Goal: Complete application form

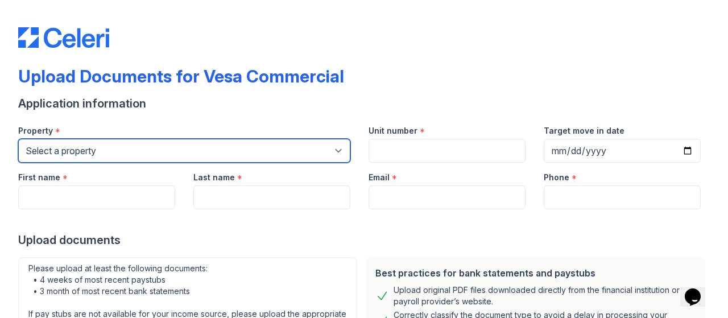
click at [226, 143] on select "Select a property Vesa Properties [GEOGRAPHIC_DATA]" at bounding box center [184, 151] width 332 height 24
select select "4029"
click at [18, 139] on select "Select a property Vesa Properties [GEOGRAPHIC_DATA]" at bounding box center [184, 151] width 332 height 24
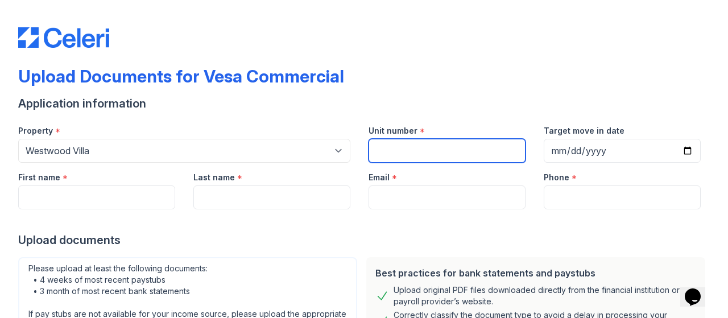
click at [421, 152] on input "Unit number" at bounding box center [446, 151] width 157 height 24
type input "351"
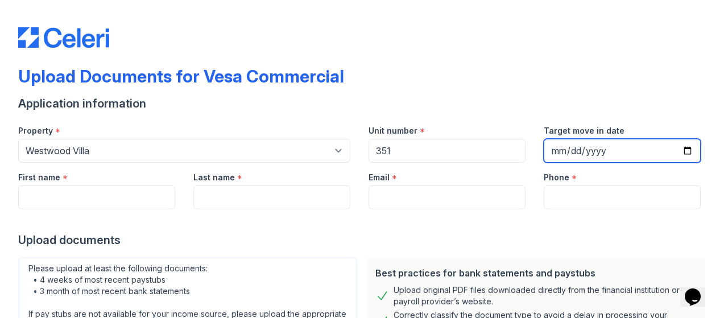
click at [681, 153] on input "Target move in date" at bounding box center [621, 151] width 157 height 24
click at [678, 152] on input "[DATE]" at bounding box center [621, 151] width 157 height 24
type input "[DATE]"
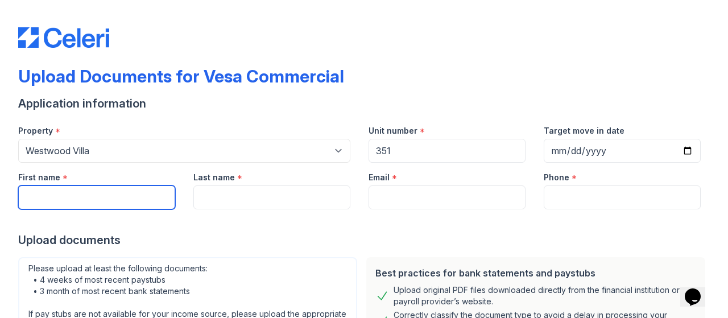
click at [99, 202] on input "First name" at bounding box center [96, 197] width 157 height 24
type input "Devin"
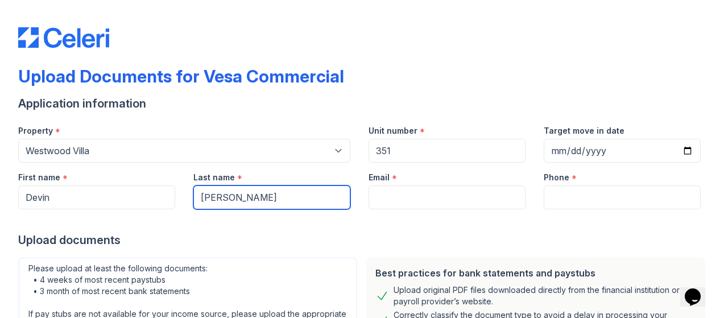
type input "[PERSON_NAME]"
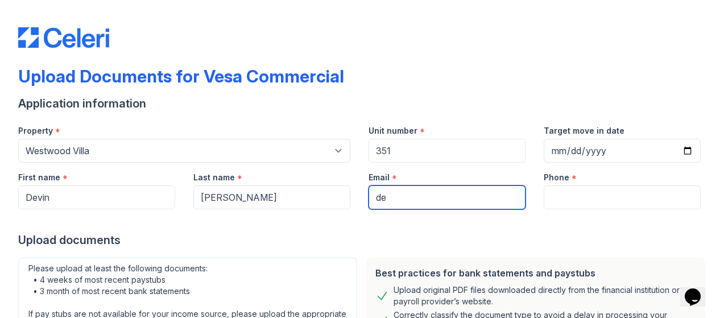
type input "[EMAIL_ADDRESS][DOMAIN_NAME]"
type input "8479421310"
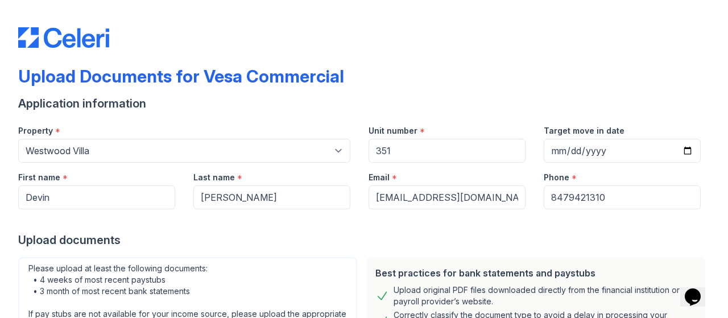
click at [289, 225] on div at bounding box center [363, 220] width 691 height 23
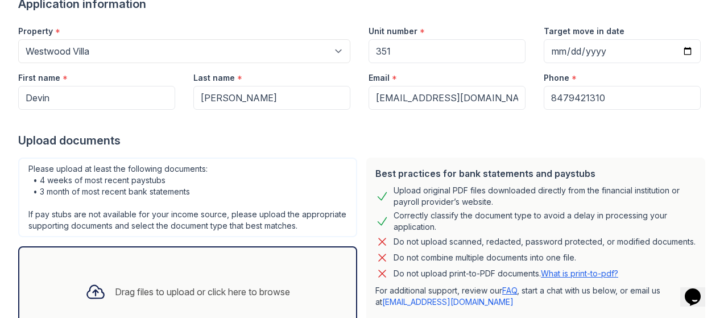
scroll to position [183, 0]
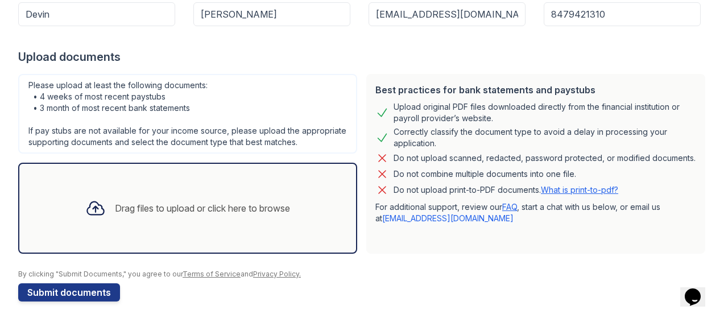
click at [208, 215] on div "Drag files to upload or click here to browse" at bounding box center [202, 208] width 175 height 14
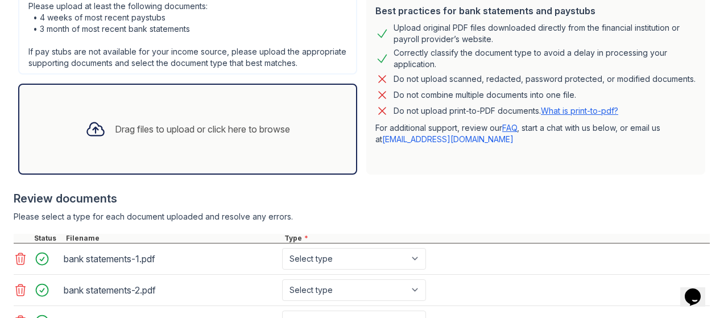
scroll to position [247, 0]
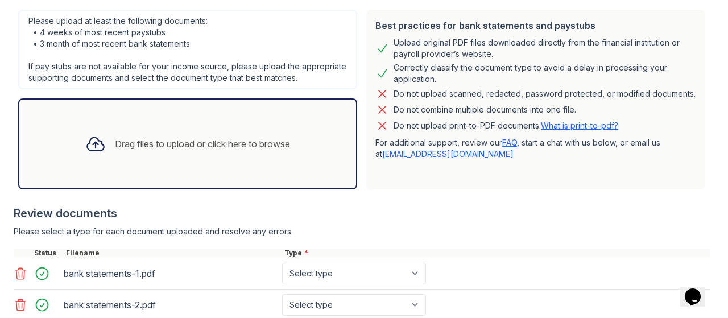
click at [187, 147] on div "Drag files to upload or click here to browse" at bounding box center [202, 144] width 175 height 14
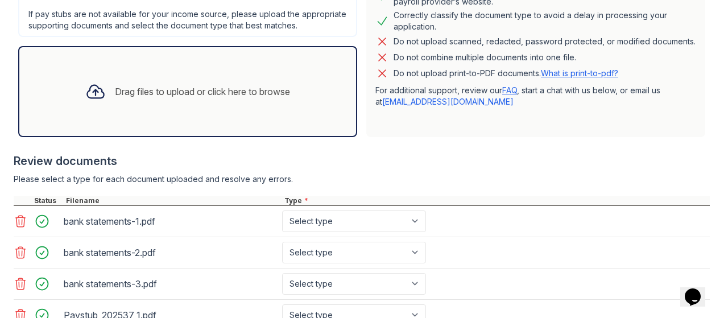
scroll to position [290, 0]
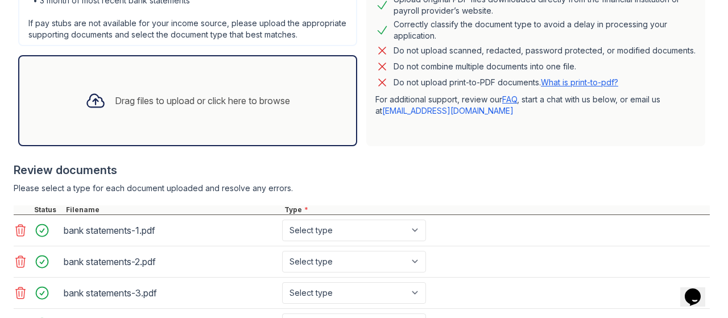
click at [232, 87] on div "Drag files to upload or click here to browse" at bounding box center [187, 100] width 339 height 91
click at [186, 107] on div "Drag files to upload or click here to browse" at bounding box center [202, 101] width 175 height 14
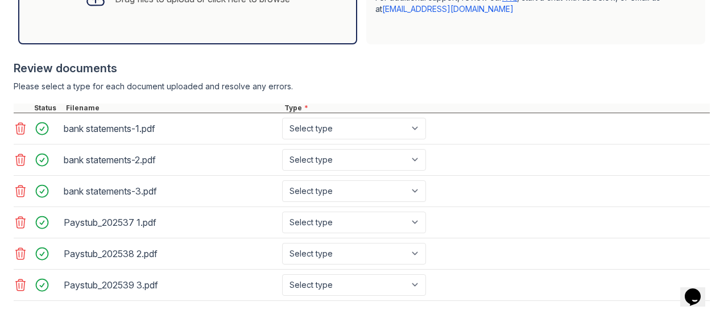
scroll to position [393, 0]
click at [416, 139] on select "Select type Paystub Bank Statement Offer Letter Tax Documents Benefit Award Let…" at bounding box center [354, 128] width 144 height 22
select select "bank_statement"
click at [282, 127] on select "Select type Paystub Bank Statement Offer Letter Tax Documents Benefit Award Let…" at bounding box center [354, 128] width 144 height 22
click at [342, 170] on select "Select type Paystub Bank Statement Offer Letter Tax Documents Benefit Award Let…" at bounding box center [354, 159] width 144 height 22
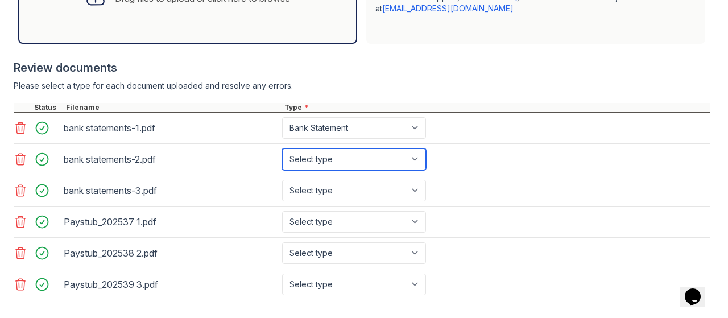
select select "bank_statement"
click at [282, 157] on select "Select type Paystub Bank Statement Offer Letter Tax Documents Benefit Award Let…" at bounding box center [354, 159] width 144 height 22
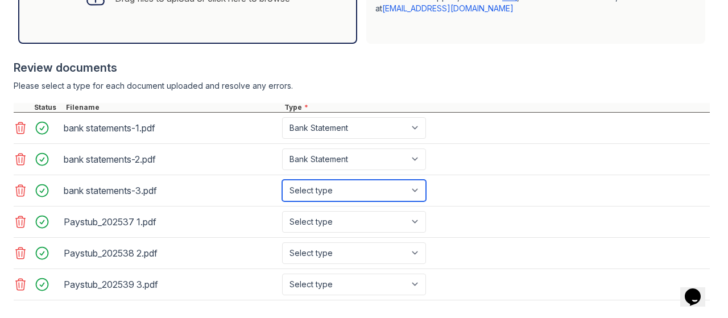
click at [323, 196] on select "Select type Paystub Bank Statement Offer Letter Tax Documents Benefit Award Let…" at bounding box center [354, 191] width 144 height 22
select select "bank_statement"
click at [282, 188] on select "Select type Paystub Bank Statement Offer Letter Tax Documents Benefit Award Let…" at bounding box center [354, 191] width 144 height 22
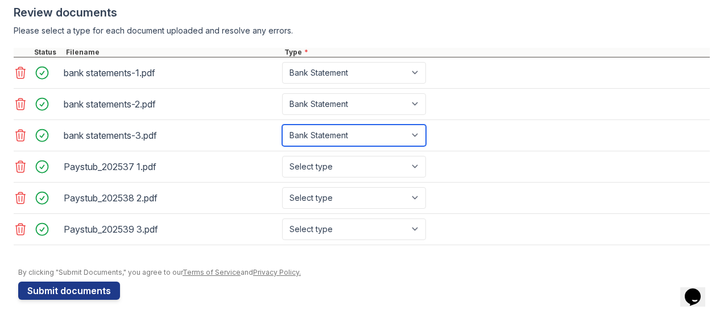
scroll to position [448, 0]
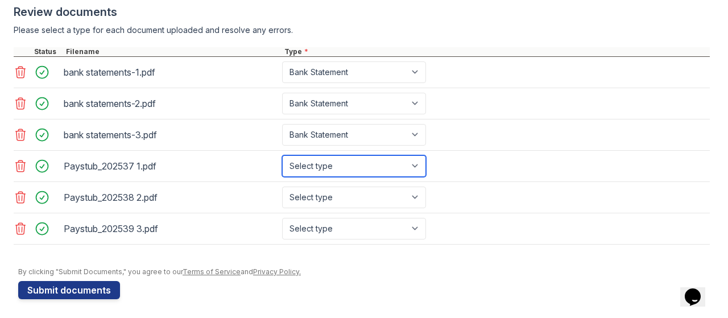
click at [335, 176] on select "Select type Paystub Bank Statement Offer Letter Tax Documents Benefit Award Let…" at bounding box center [354, 166] width 144 height 22
select select "paystub"
click at [282, 163] on select "Select type Paystub Bank Statement Offer Letter Tax Documents Benefit Award Let…" at bounding box center [354, 166] width 144 height 22
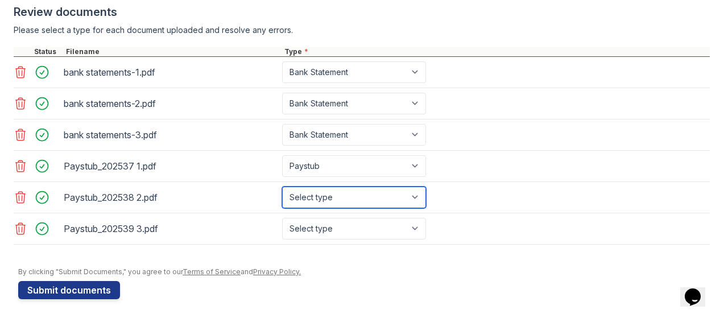
click at [328, 205] on select "Select type Paystub Bank Statement Offer Letter Tax Documents Benefit Award Let…" at bounding box center [354, 197] width 144 height 22
select select "paystub"
click at [282, 194] on select "Select type Paystub Bank Statement Offer Letter Tax Documents Benefit Award Let…" at bounding box center [354, 197] width 144 height 22
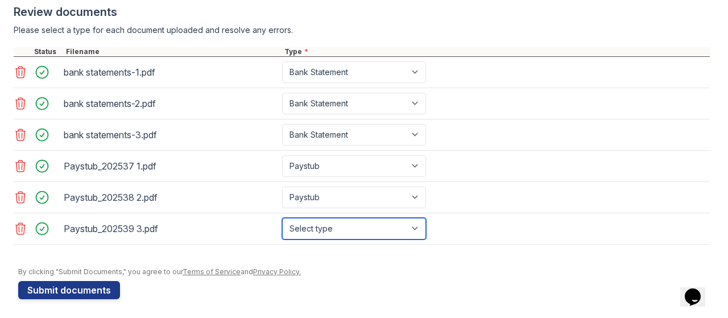
click at [329, 236] on select "Select type Paystub Bank Statement Offer Letter Tax Documents Benefit Award Let…" at bounding box center [354, 229] width 144 height 22
select select "paystub"
click at [282, 225] on select "Select type Paystub Bank Statement Offer Letter Tax Documents Benefit Award Let…" at bounding box center [354, 229] width 144 height 22
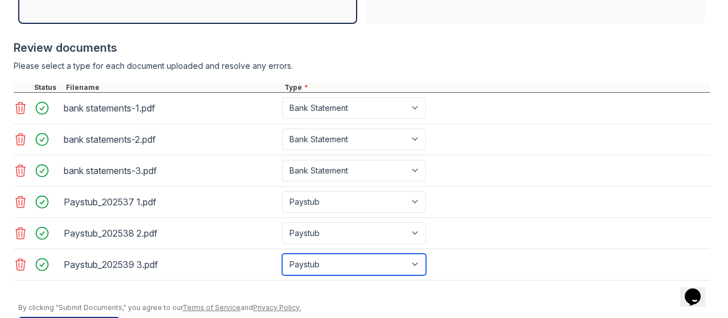
scroll to position [341, 0]
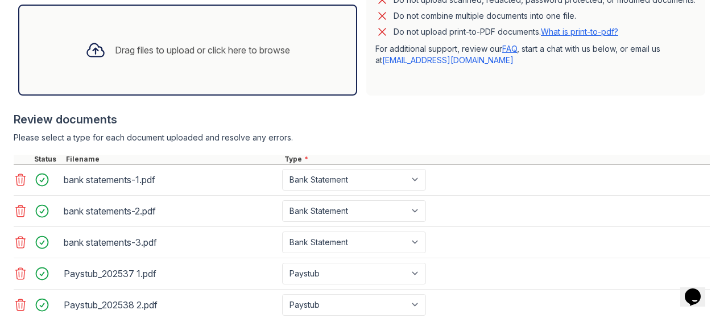
click at [181, 57] on div "Drag files to upload or click here to browse" at bounding box center [202, 50] width 175 height 14
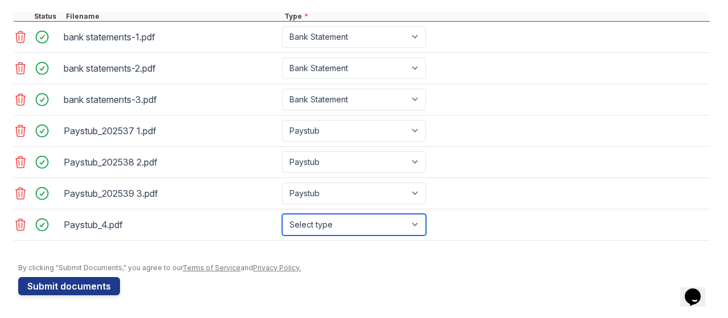
click at [355, 228] on select "Select type Paystub Bank Statement Offer Letter Tax Documents Benefit Award Let…" at bounding box center [354, 225] width 144 height 22
select select "paystub"
click at [282, 217] on select "Select type Paystub Bank Statement Offer Letter Tax Documents Benefit Award Let…" at bounding box center [354, 225] width 144 height 22
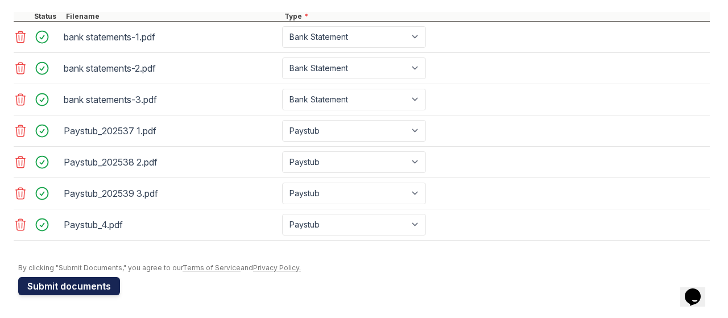
click at [89, 285] on button "Submit documents" at bounding box center [69, 286] width 102 height 18
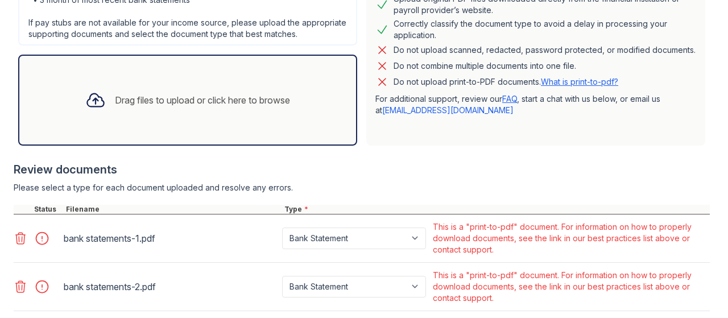
scroll to position [310, 0]
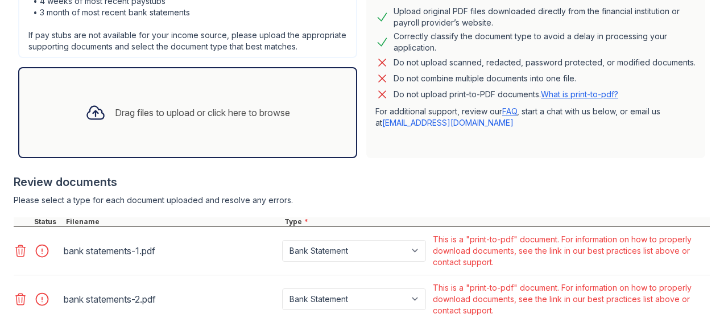
click at [579, 99] on link "What is print-to-pdf?" at bounding box center [579, 94] width 77 height 10
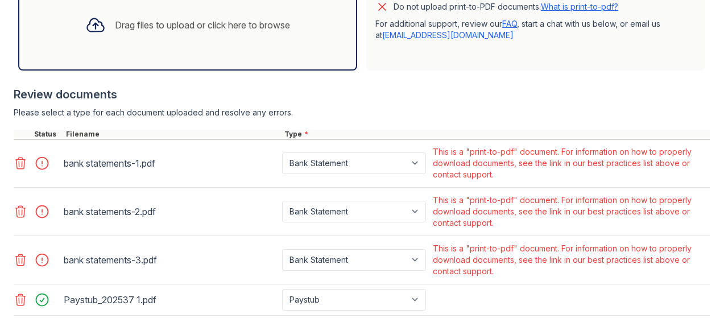
scroll to position [398, 0]
click at [19, 168] on icon at bounding box center [21, 162] width 10 height 11
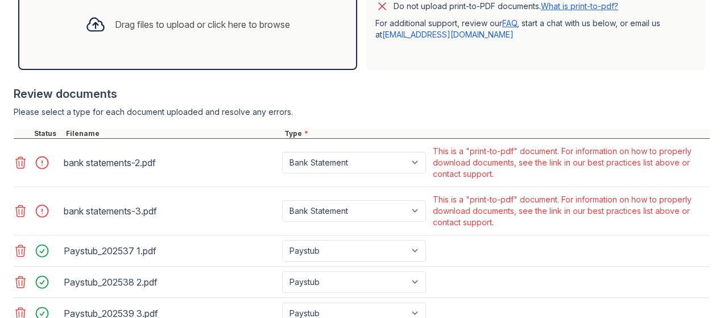
click at [19, 169] on icon at bounding box center [21, 163] width 14 height 14
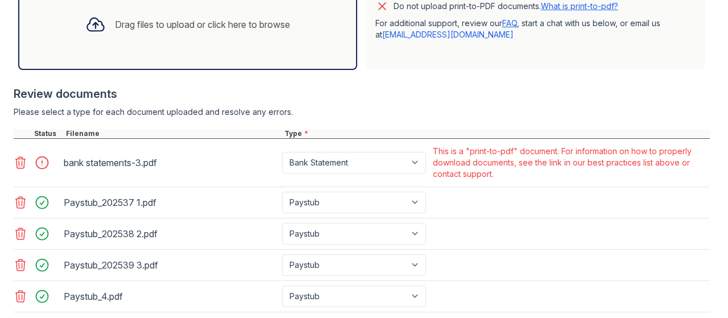
click at [19, 169] on icon at bounding box center [21, 163] width 14 height 14
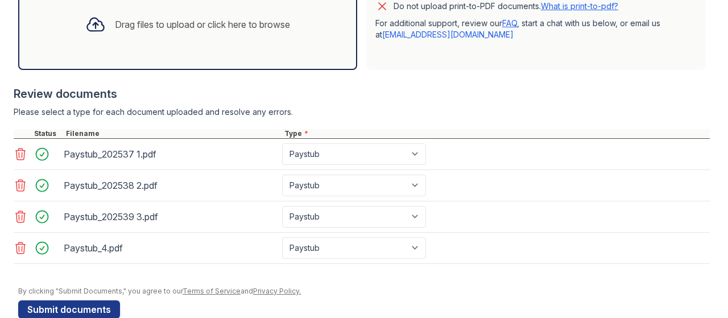
scroll to position [297, 0]
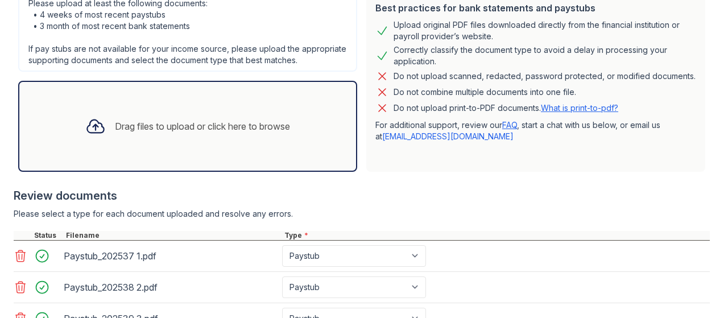
click at [65, 126] on div "Drag files to upload or click here to browse" at bounding box center [187, 126] width 339 height 91
click at [273, 133] on div "Drag files to upload or click here to browse" at bounding box center [202, 126] width 175 height 14
click at [255, 123] on div "Drag files to upload or click here to browse" at bounding box center [187, 126] width 223 height 39
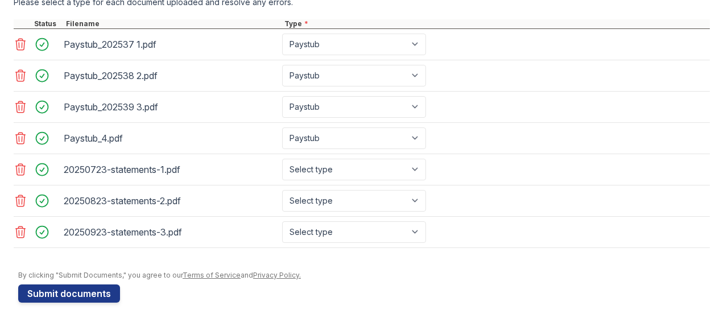
scroll to position [522, 0]
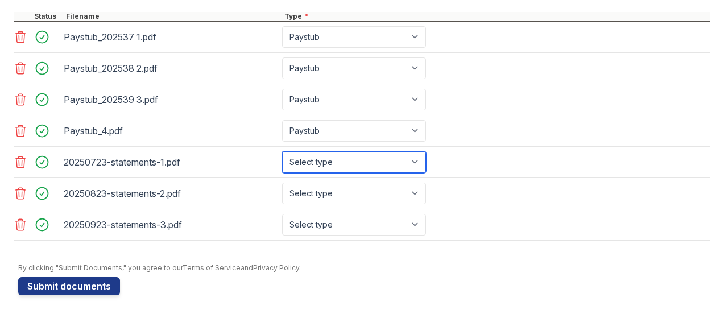
click at [356, 164] on select "Select type Paystub Bank Statement Offer Letter Tax Documents Benefit Award Let…" at bounding box center [354, 162] width 144 height 22
select select "bank_statement"
click at [282, 153] on select "Select type Paystub Bank Statement Offer Letter Tax Documents Benefit Award Let…" at bounding box center [354, 162] width 144 height 22
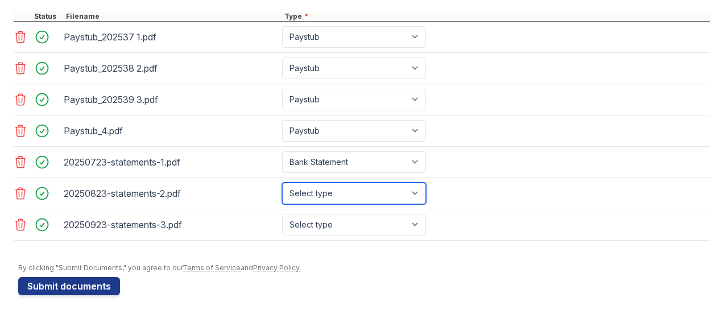
click at [330, 201] on select "Select type Paystub Bank Statement Offer Letter Tax Documents Benefit Award Let…" at bounding box center [354, 193] width 144 height 22
select select "bank_statement"
click at [282, 184] on select "Select type Paystub Bank Statement Offer Letter Tax Documents Benefit Award Let…" at bounding box center [354, 193] width 144 height 22
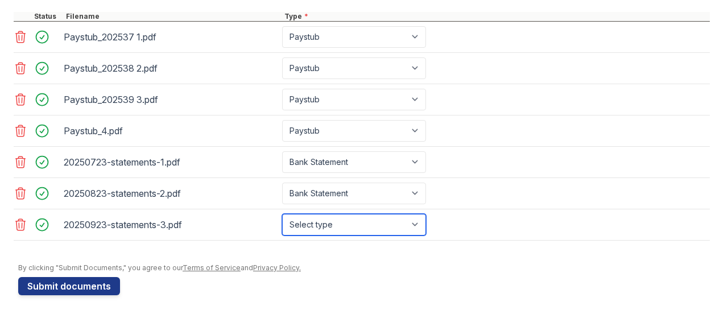
click at [334, 222] on select "Select type Paystub Bank Statement Offer Letter Tax Documents Benefit Award Let…" at bounding box center [354, 225] width 144 height 22
select select "bank_statement"
click at [282, 214] on select "Select type Paystub Bank Statement Offer Letter Tax Documents Benefit Award Let…" at bounding box center [354, 225] width 144 height 22
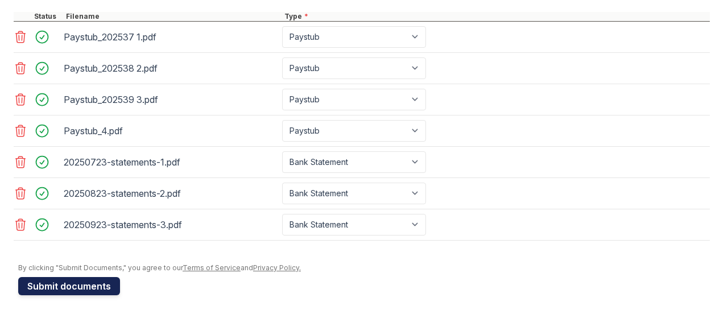
click at [78, 285] on button "Submit documents" at bounding box center [69, 286] width 102 height 18
